Goal: Information Seeking & Learning: Learn about a topic

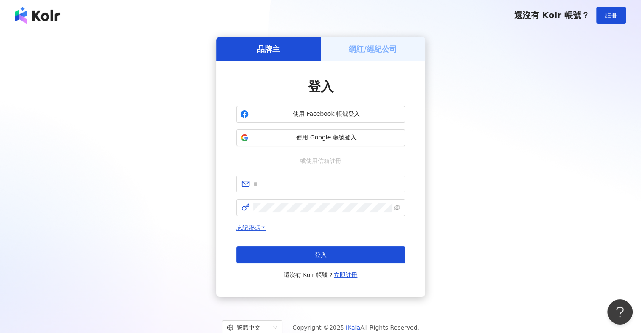
click at [338, 139] on span "使用 Google 帳號登入" at bounding box center [326, 138] width 149 height 8
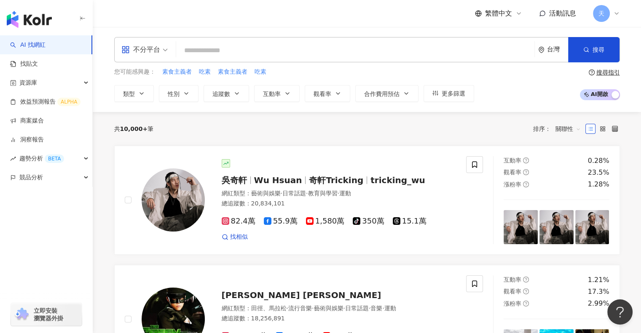
click at [202, 52] on input "search" at bounding box center [356, 51] width 352 height 16
click at [207, 70] on span "吃素" at bounding box center [205, 72] width 12 height 8
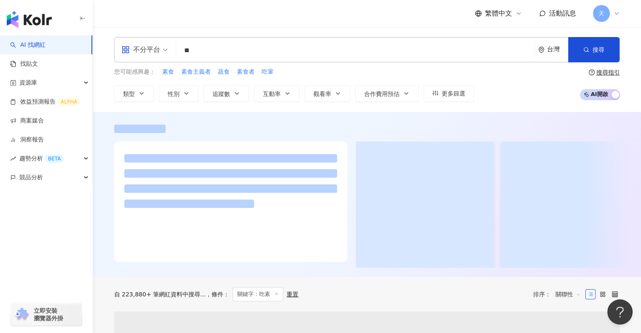
click at [212, 50] on input "**" at bounding box center [356, 51] width 352 height 16
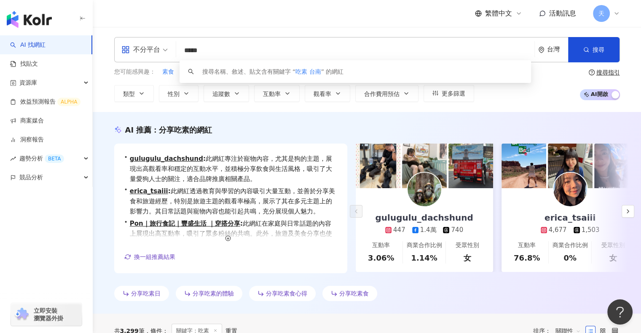
click at [196, 51] on input "*****" at bounding box center [356, 51] width 352 height 16
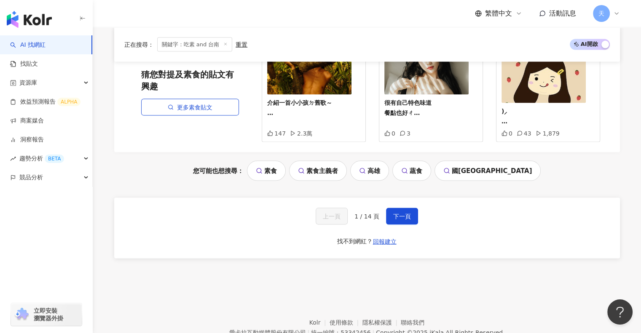
scroll to position [1810, 0]
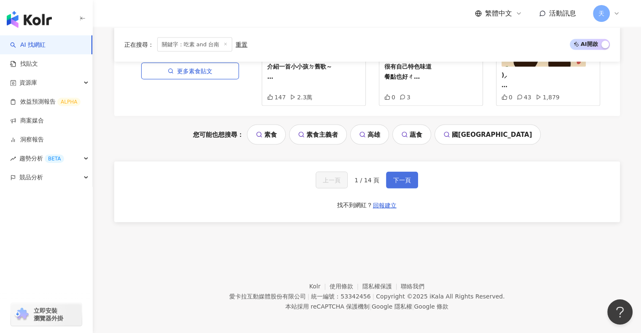
click at [400, 179] on span "下一頁" at bounding box center [402, 180] width 18 height 7
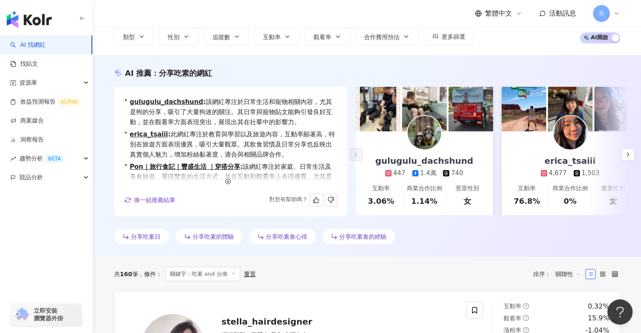
scroll to position [42, 0]
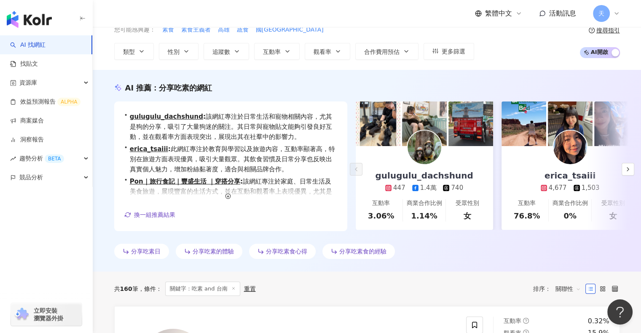
click at [568, 288] on span "關聯性" at bounding box center [568, 288] width 25 height 13
click at [568, 214] on div "追蹤數" at bounding box center [567, 213] width 21 height 9
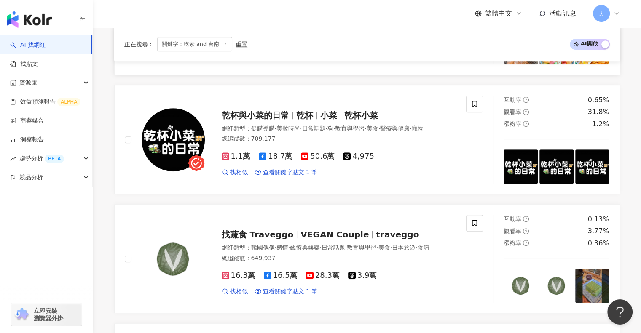
scroll to position [506, 0]
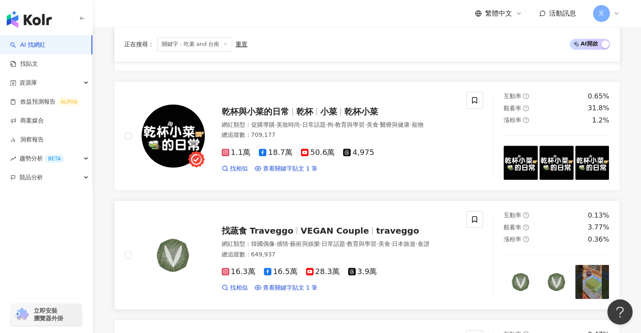
click at [337, 226] on span "VEGAN Couple" at bounding box center [335, 231] width 68 height 10
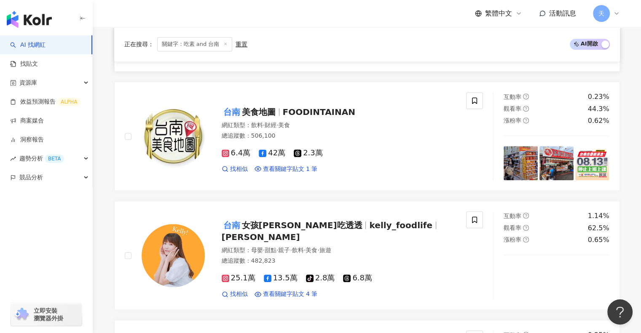
scroll to position [885, 0]
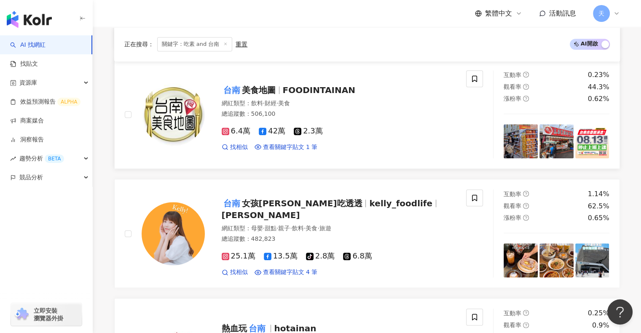
click at [268, 89] on span "美食地圖" at bounding box center [259, 90] width 34 height 10
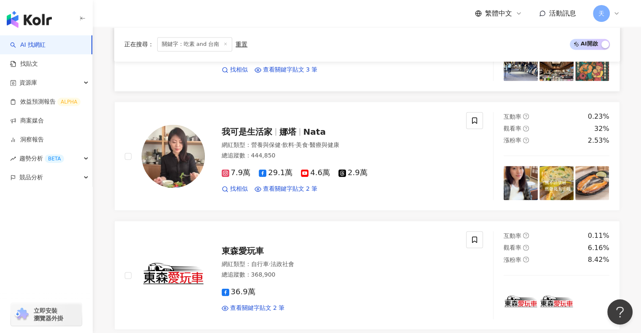
scroll to position [1222, 0]
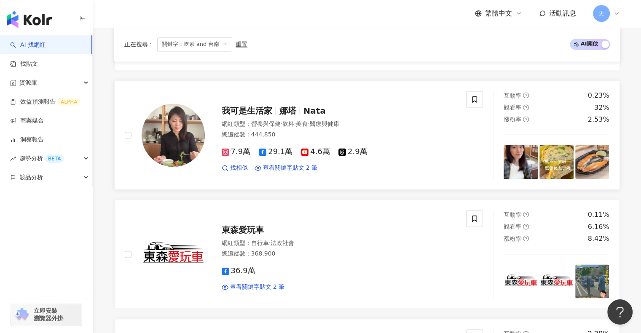
click at [261, 108] on span "我可是生活家" at bounding box center [247, 111] width 51 height 10
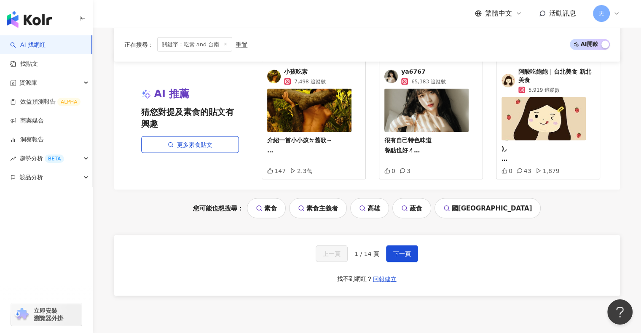
scroll to position [1770, 0]
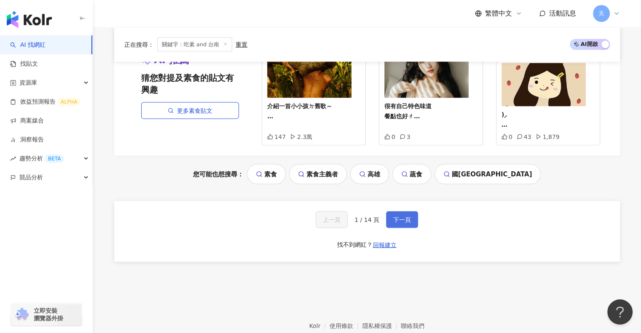
click at [398, 217] on span "下一頁" at bounding box center [402, 220] width 18 height 7
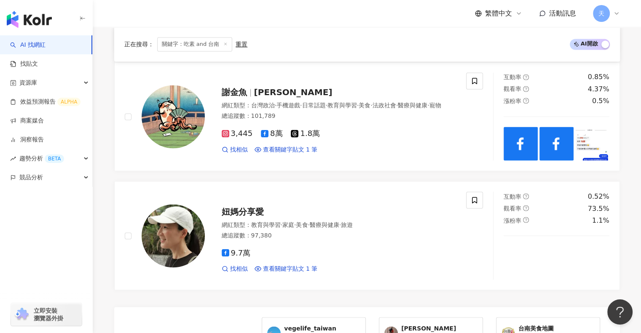
scroll to position [1467, 0]
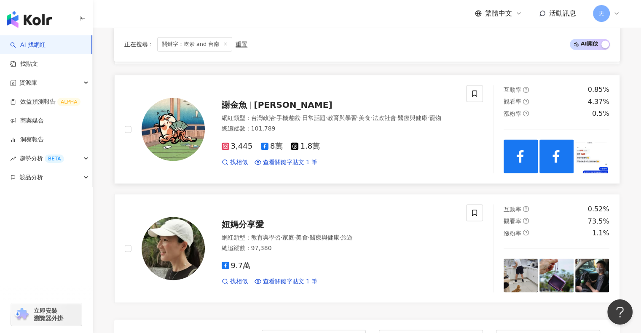
click at [255, 100] on span "[PERSON_NAME]" at bounding box center [293, 105] width 78 height 10
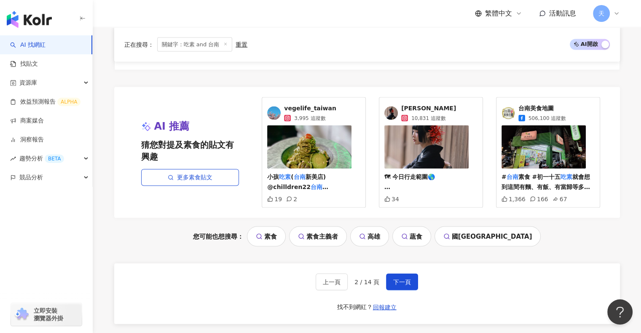
scroll to position [1720, 0]
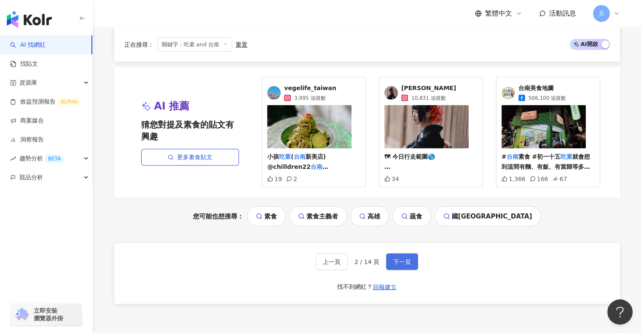
click at [400, 254] on button "下一頁" at bounding box center [402, 262] width 32 height 17
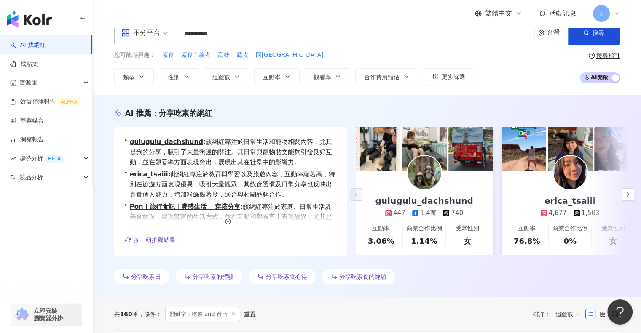
scroll to position [0, 0]
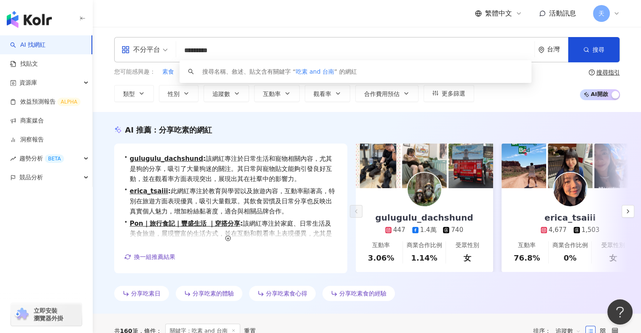
drag, startPoint x: 243, startPoint y: 51, endPoint x: 133, endPoint y: 38, distance: 110.5
click at [133, 38] on div "不分平台 ********* 台灣 搜尋 keyword 搜尋名稱、敘述、貼文含有關鍵字 “ 吃素 and 台南 ” 的網紅" at bounding box center [367, 49] width 506 height 25
paste input "search"
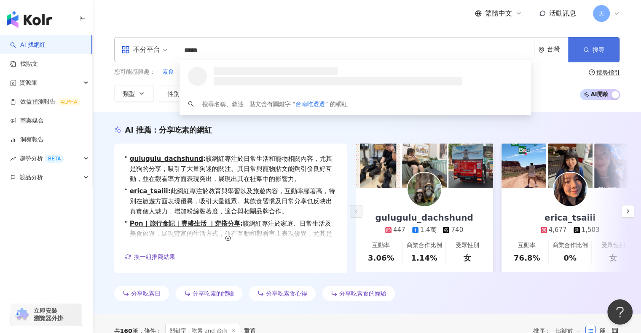
type input "*****"
click at [584, 52] on icon "button" at bounding box center [586, 50] width 6 height 6
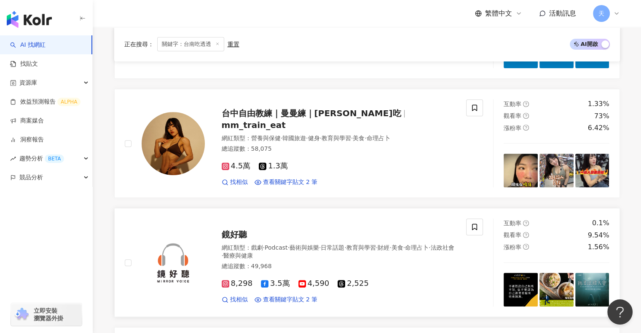
scroll to position [337, 0]
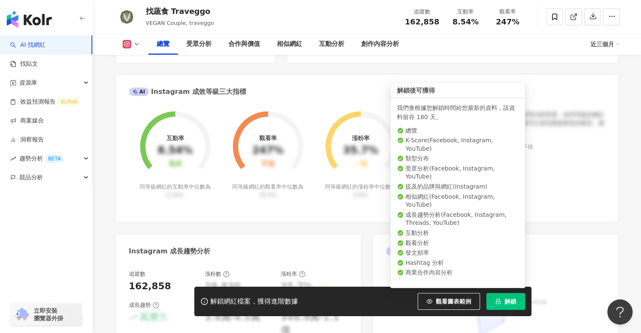
click at [511, 303] on span "解鎖" at bounding box center [511, 301] width 12 height 7
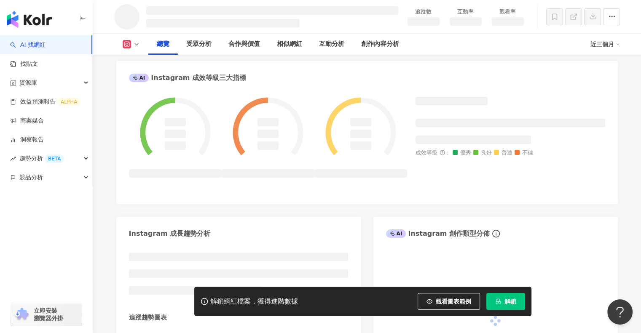
scroll to position [317, 0]
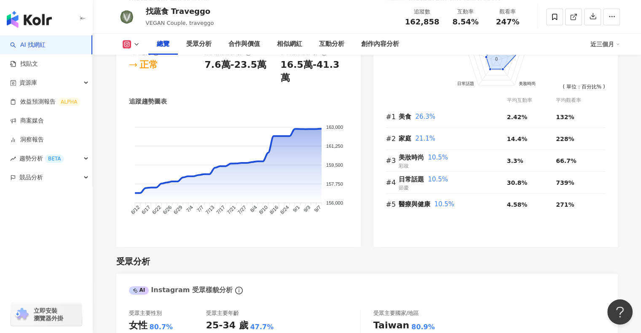
scroll to position [801, 0]
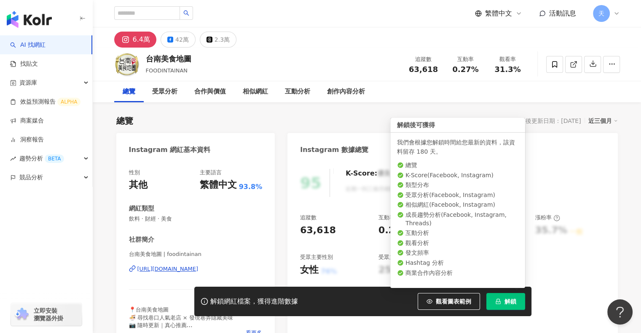
click at [505, 303] on span "解鎖" at bounding box center [511, 301] width 12 height 7
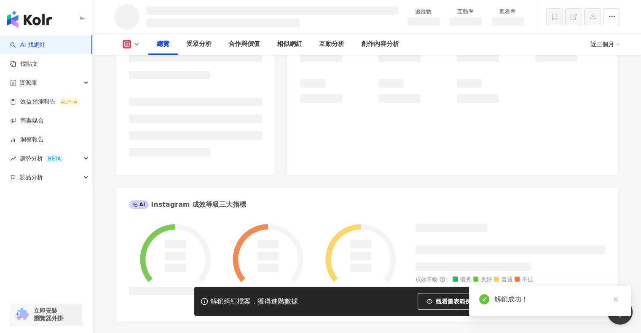
scroll to position [169, 0]
